Goal: Transaction & Acquisition: Purchase product/service

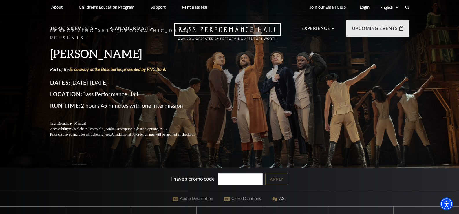
click at [250, 110] on div "Performing Arts Fort Worth Presents Hamilton Part of the Broadway at the Bass S…" at bounding box center [229, 82] width 371 height 122
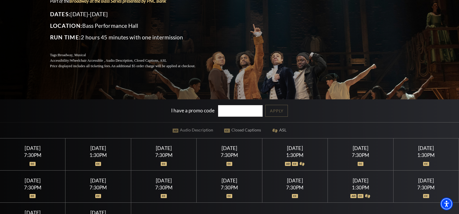
scroll to position [87, 0]
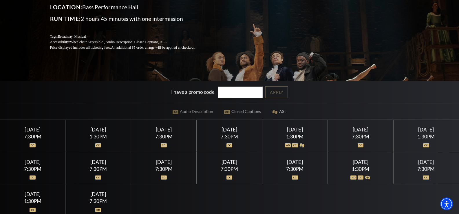
click at [166, 143] on div at bounding box center [164, 142] width 52 height 6
drag, startPoint x: 293, startPoint y: 110, endPoint x: 212, endPoint y: 112, distance: 81.2
click at [212, 112] on div "Performing Arts Fort Worth Presents Hamilton Part of the Broadway at the Bass S…" at bounding box center [229, 63] width 459 height 307
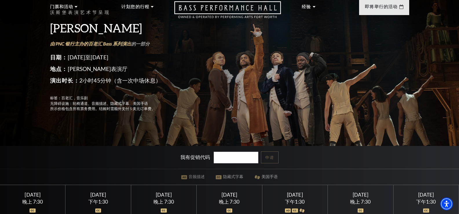
scroll to position [0, 0]
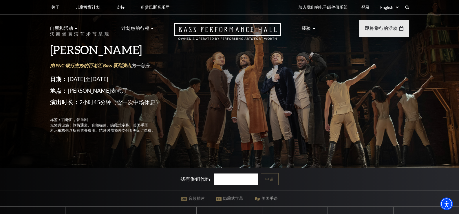
click at [32, 52] on div "沃斯堡表演艺术节呈现 汉密尔顿 由 PNC 银行主办的百老汇 Bass 系列演出 的一部分 日期： 2026年7月15日至26日 地点： 贝斯表演厅 演出时长…" at bounding box center [229, 150] width 459 height 307
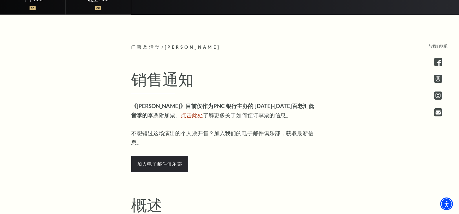
scroll to position [290, 0]
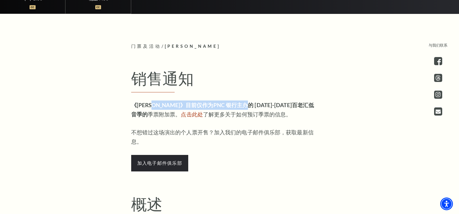
drag, startPoint x: 166, startPoint y: 104, endPoint x: 227, endPoint y: 106, distance: 61.5
click at [227, 106] on p "《汉密尔顿》目前仅作为 PNC 银行主办的 2025-2026 年百老汇低音季的 季票附加票 。 点击此处 了解更多关于如何预订季票的信息。" at bounding box center [225, 110] width 188 height 19
click at [236, 119] on p "《汉密尔顿》目前仅作为 PNC 银行主办的 2025-2026 年百老汇低音季的 季票附加票 。 点击此处 了解更多关于如何预订季票的信息。" at bounding box center [225, 110] width 188 height 19
click at [181, 115] on font "点击此处" at bounding box center [192, 114] width 22 height 7
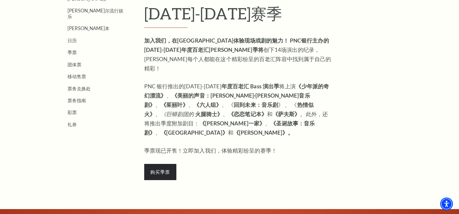
scroll to position [188, 0]
click at [167, 170] on font "购买季票" at bounding box center [160, 173] width 20 height 6
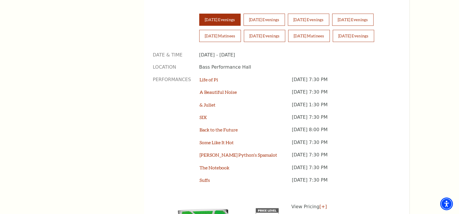
scroll to position [435, 0]
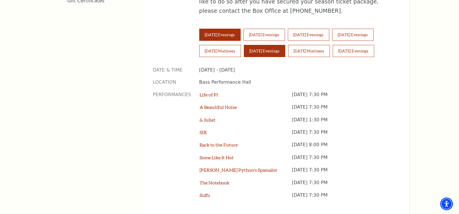
click at [273, 45] on button "[DATE] Evenings" at bounding box center [264, 51] width 41 height 12
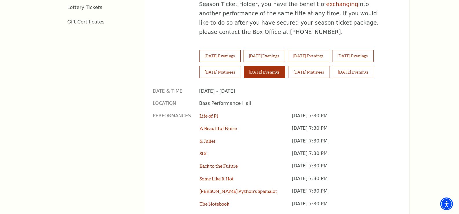
scroll to position [406, 0]
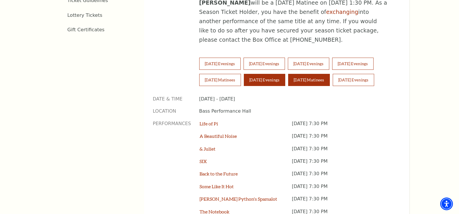
click at [329, 74] on button "[DATE] Matinees" at bounding box center [309, 80] width 42 height 12
